Goal: Task Accomplishment & Management: Manage account settings

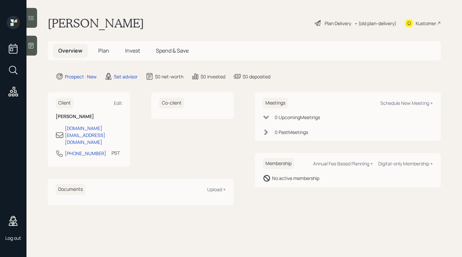
click at [26, 48] on div "Log out George Gibson Plan Delivery • (old plan-delivery) Kustomer Overview Pla…" at bounding box center [231, 128] width 462 height 257
click at [31, 46] on icon at bounding box center [31, 45] width 7 height 7
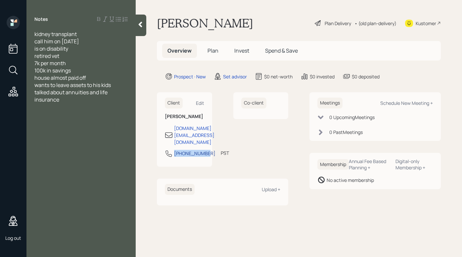
drag, startPoint x: 189, startPoint y: 155, endPoint x: 175, endPoint y: 140, distance: 20.4
click at [175, 150] on div "951-500-6784" at bounding box center [194, 153] width 41 height 7
select select "America/Los_Angeles"
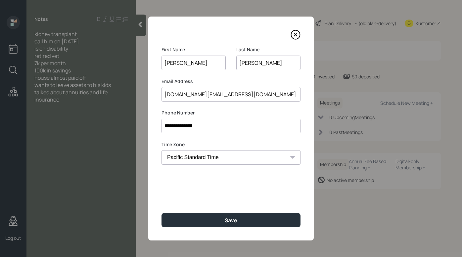
click at [185, 126] on div "**********" at bounding box center [230, 129] width 165 height 224
click at [185, 126] on input "**********" at bounding box center [230, 126] width 139 height 15
click at [297, 33] on icon at bounding box center [295, 35] width 10 height 10
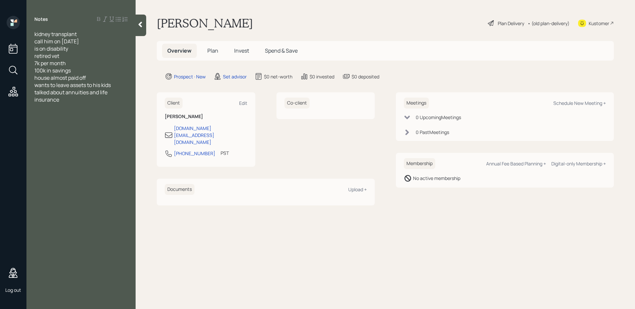
click at [18, 72] on icon at bounding box center [13, 70] width 12 height 12
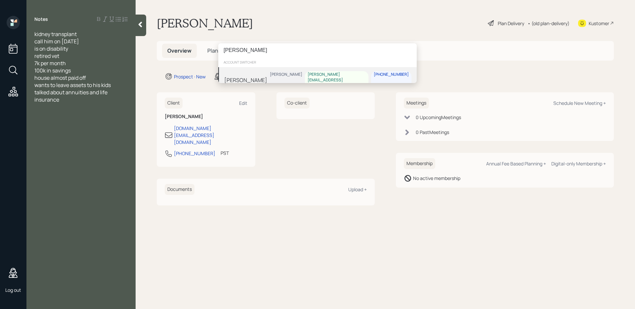
type input "latha gan"
click at [263, 76] on div "[PERSON_NAME]" at bounding box center [245, 80] width 43 height 8
